Goal: Transaction & Acquisition: Purchase product/service

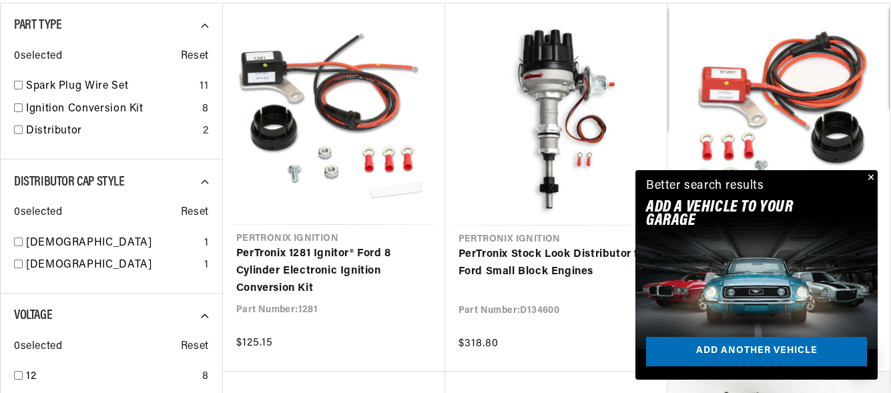
click at [869, 172] on button "Close" at bounding box center [870, 178] width 16 height 16
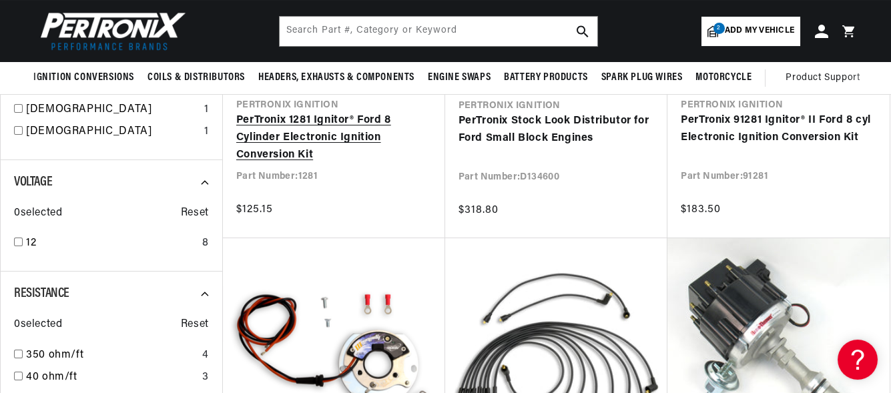
scroll to position [0, 405]
click at [308, 134] on link "PerTronix 1281 Ignitor® Ford 8 Cylinder Electronic Ignition Conversion Kit" at bounding box center [334, 137] width 196 height 51
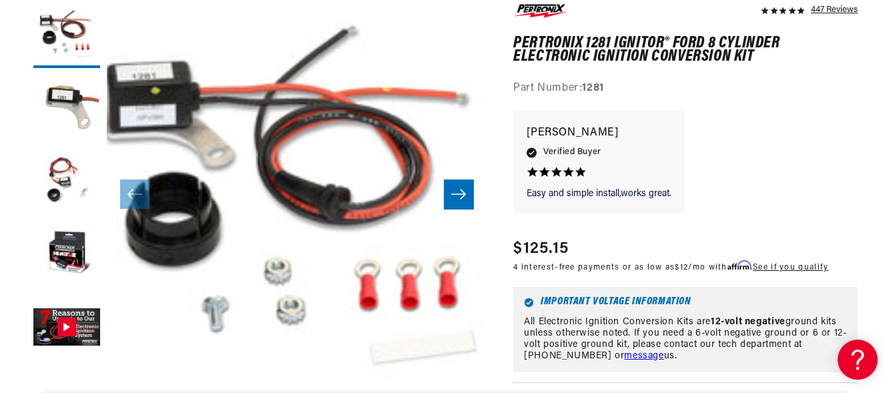
scroll to position [0, 405]
